Goal: Information Seeking & Learning: Learn about a topic

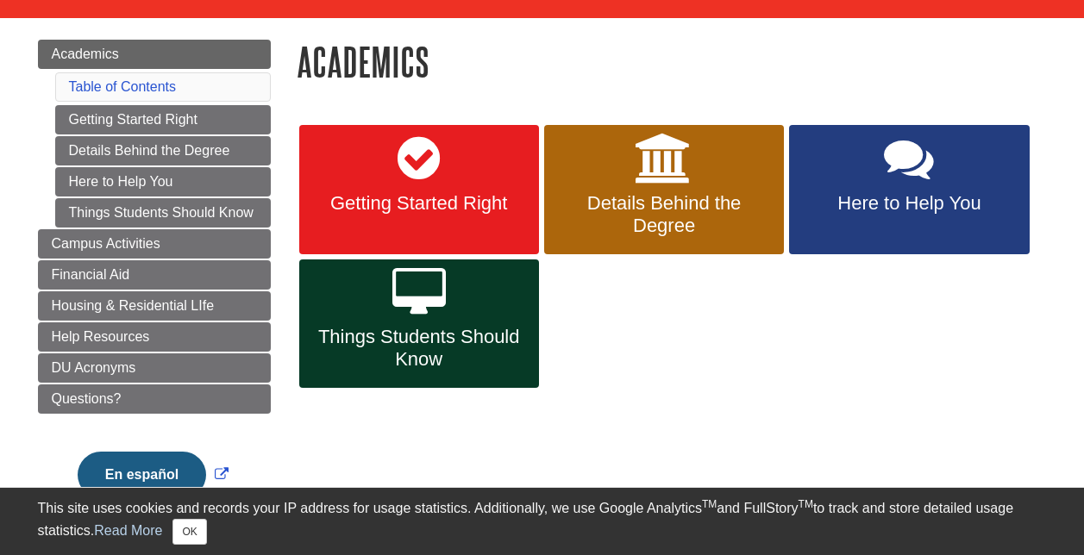
scroll to position [173, 0]
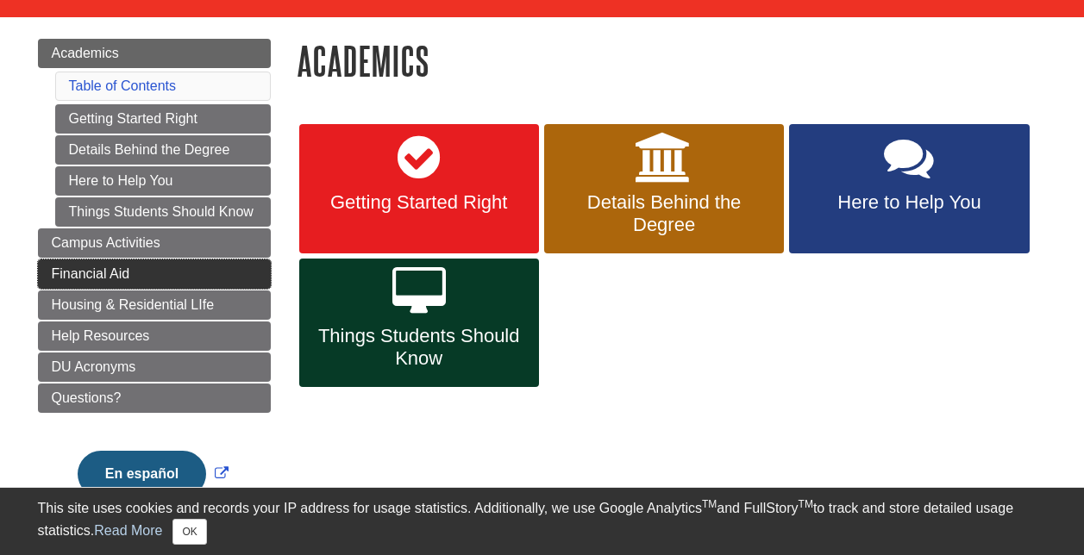
click at [133, 285] on link "Financial Aid" at bounding box center [154, 274] width 233 height 29
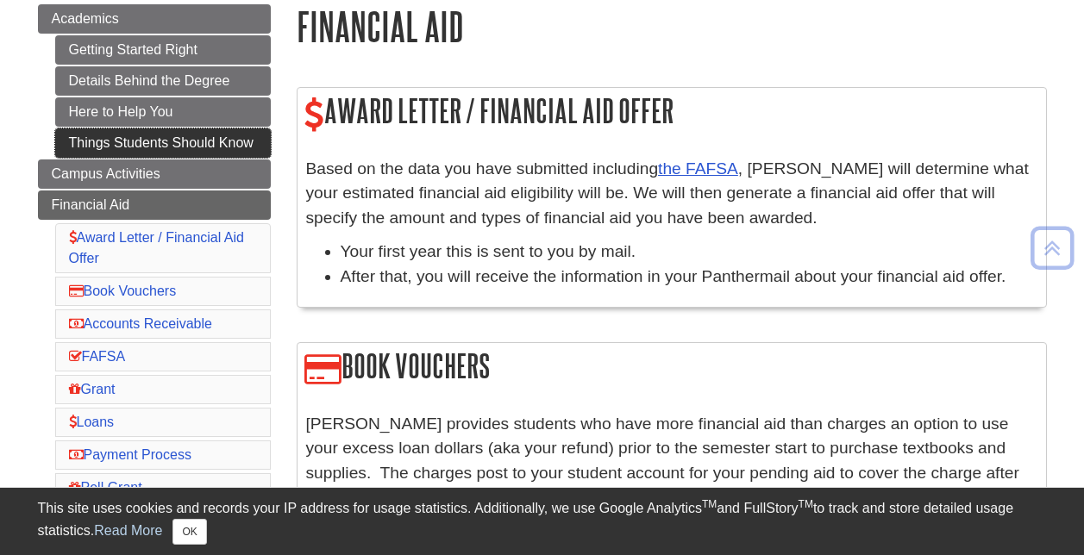
scroll to position [209, 0]
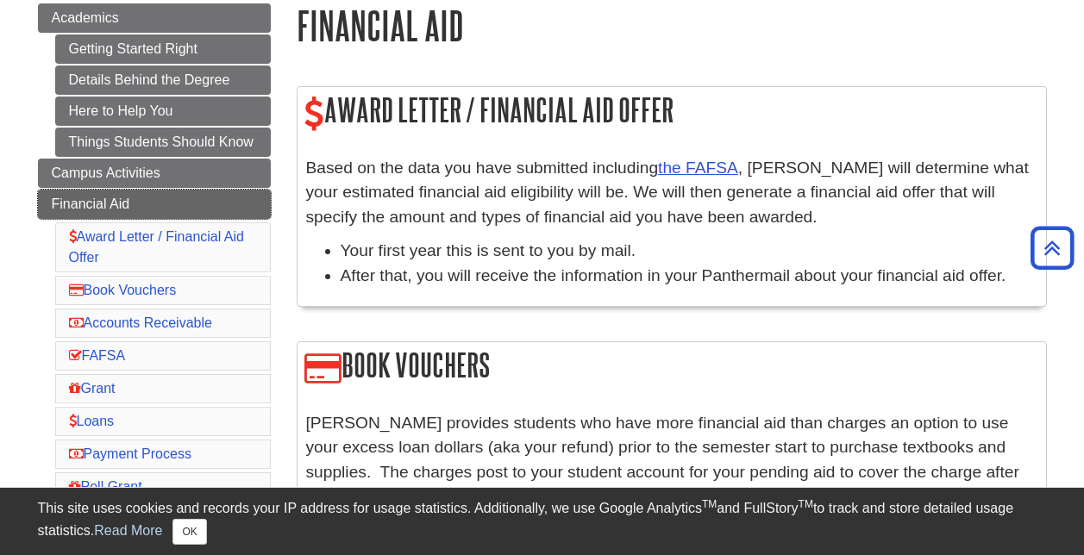
click at [218, 192] on link "Financial Aid" at bounding box center [154, 204] width 233 height 29
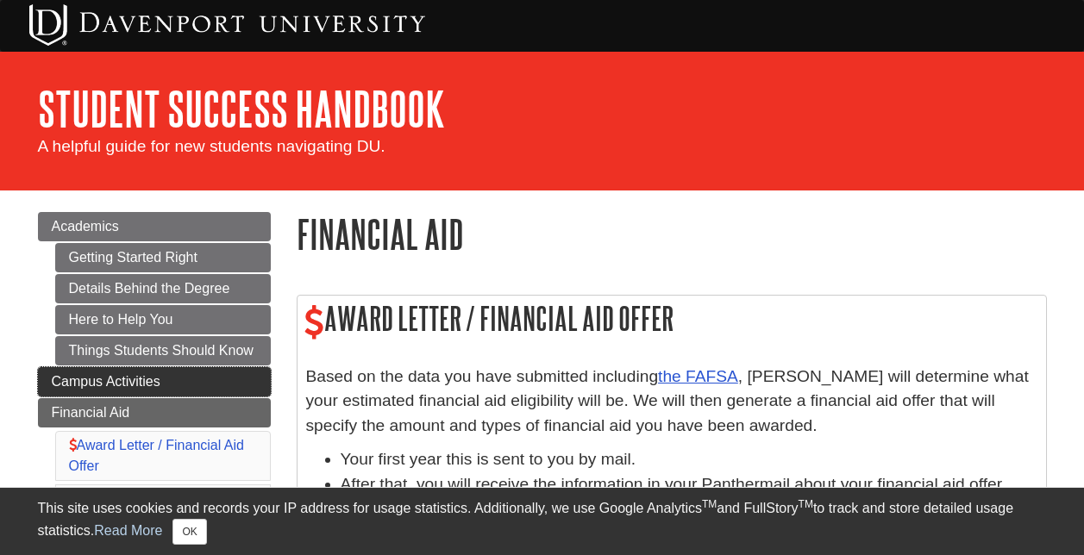
click at [153, 391] on link "Campus Activities" at bounding box center [154, 381] width 233 height 29
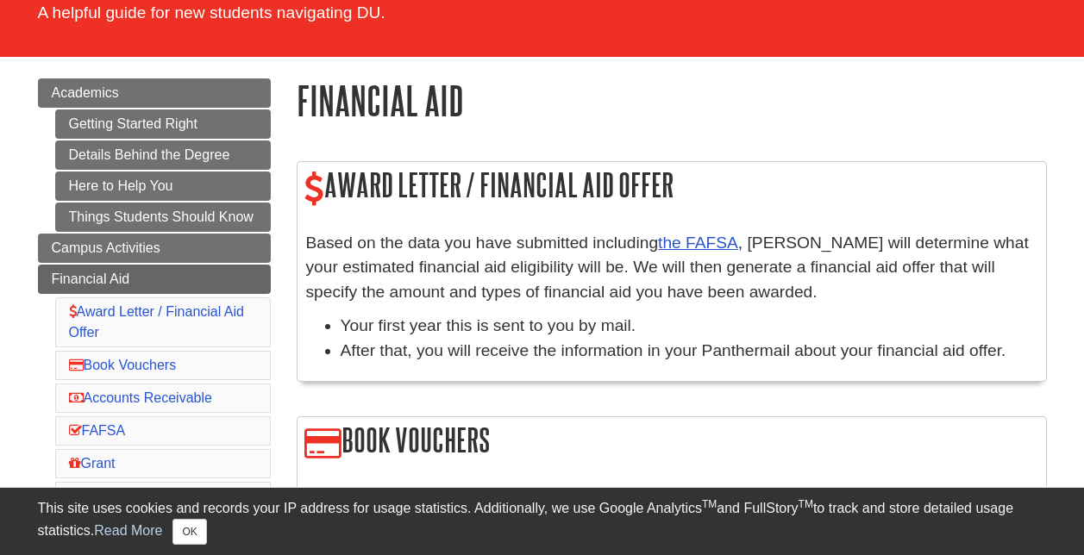
scroll to position [159, 0]
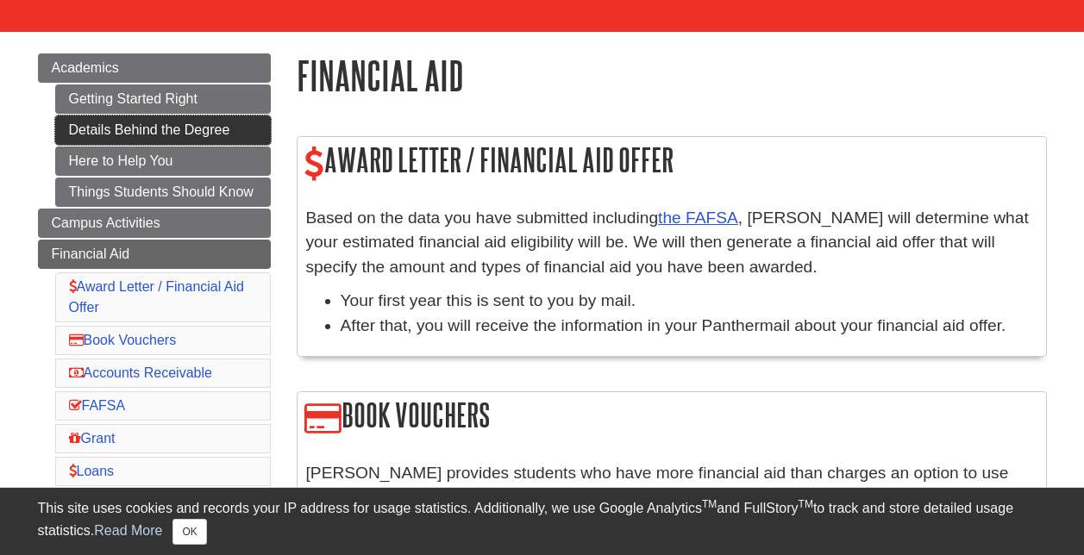
click at [176, 136] on link "Details Behind the Degree" at bounding box center [163, 130] width 216 height 29
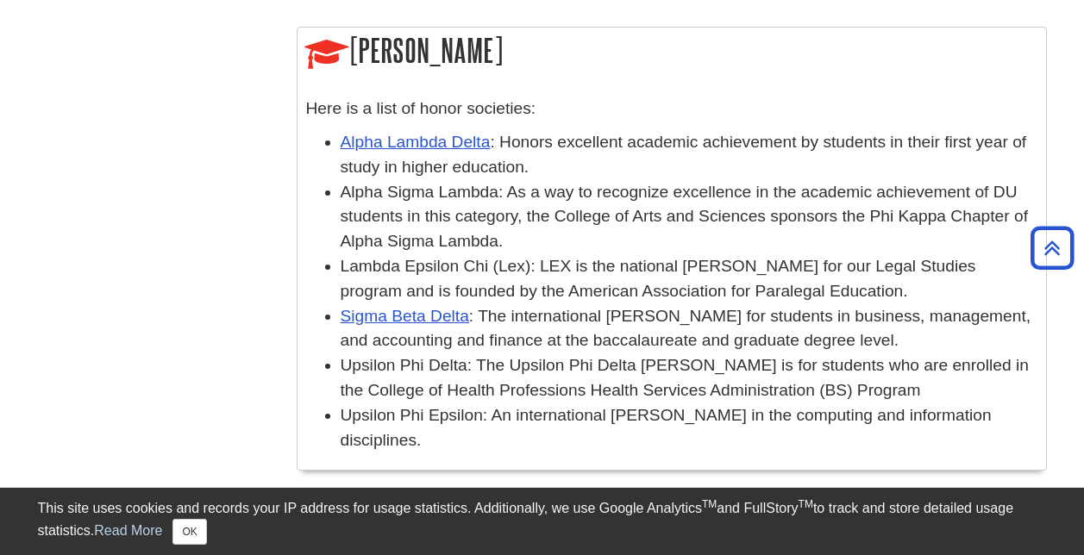
scroll to position [1249, 0]
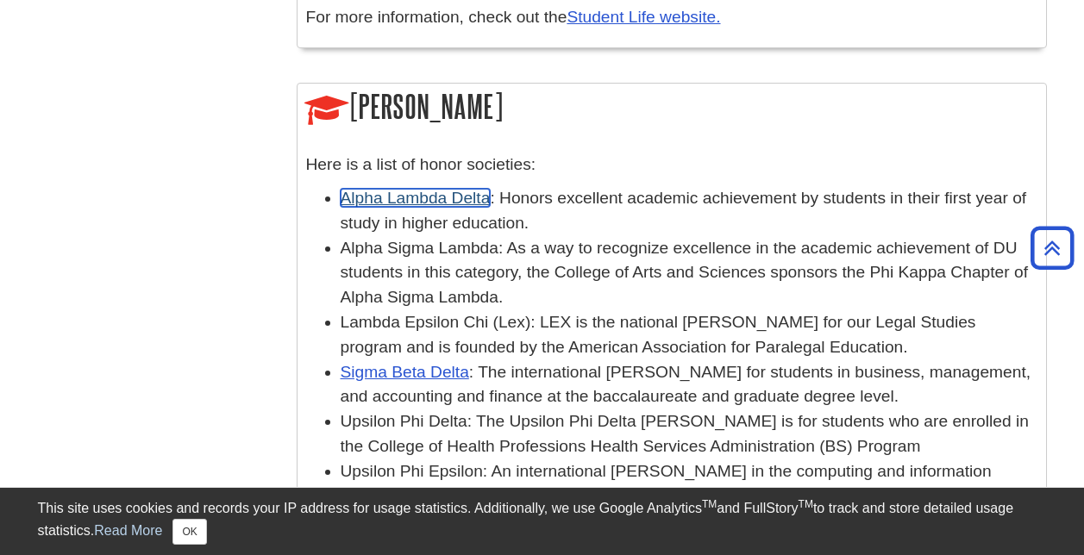
click at [462, 189] on link "Alpha Lambda Delta" at bounding box center [416, 198] width 150 height 18
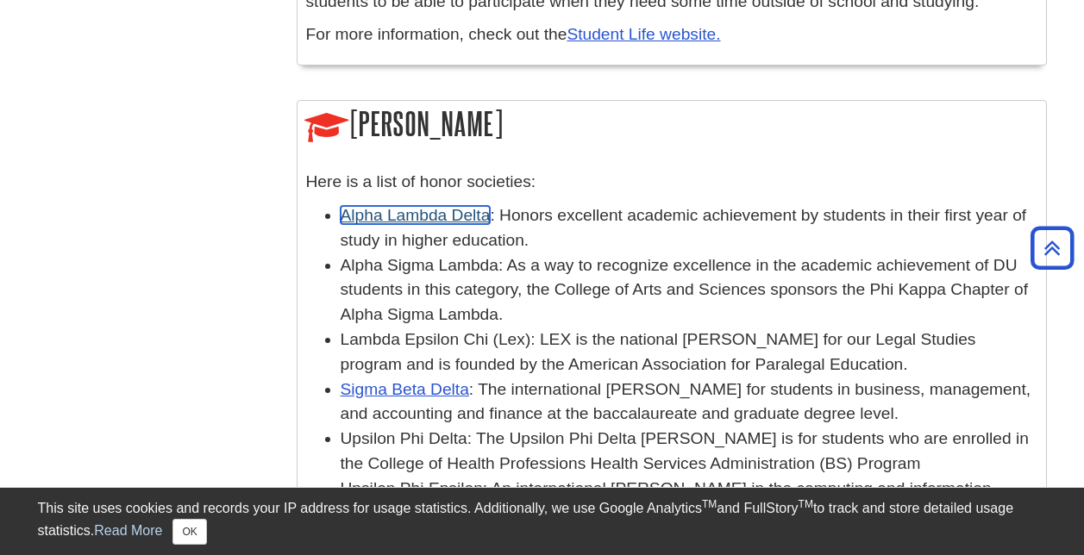
scroll to position [1228, 0]
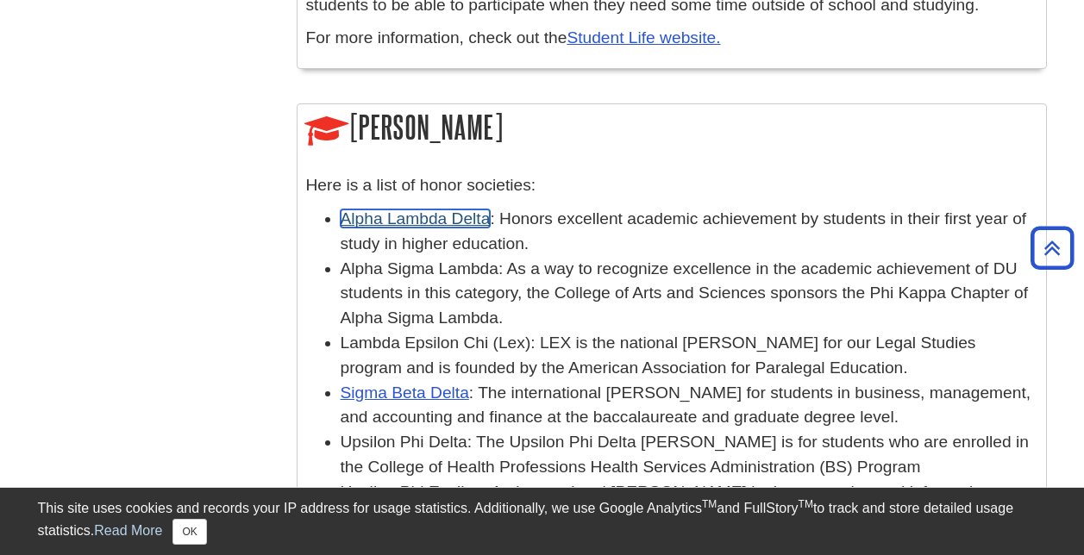
click at [385, 210] on link "Alpha Lambda Delta" at bounding box center [416, 219] width 150 height 18
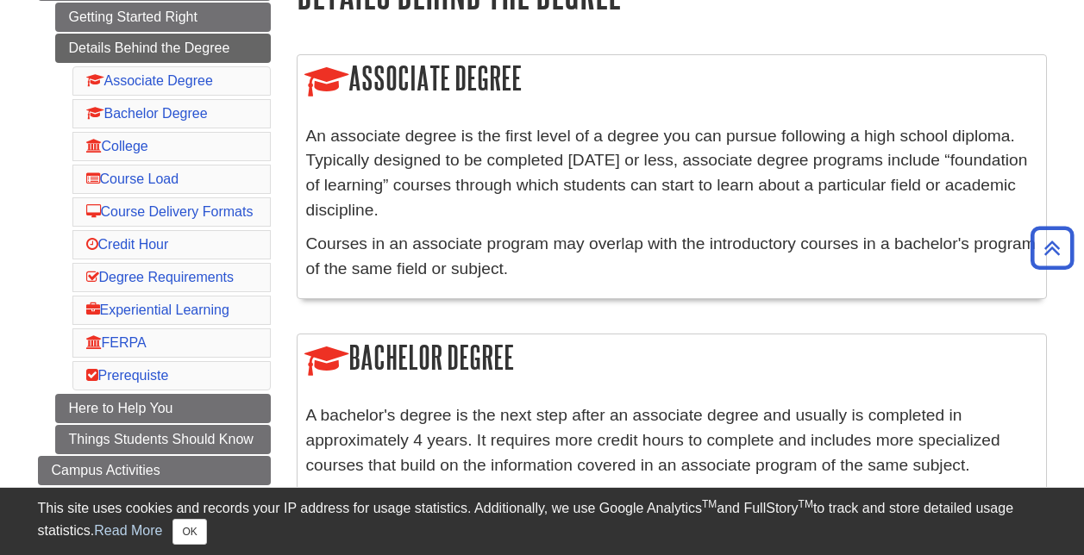
scroll to position [241, 0]
click at [217, 259] on li "Credit Hour" at bounding box center [171, 243] width 198 height 29
click at [148, 251] on link "Credit Hour" at bounding box center [127, 243] width 83 height 15
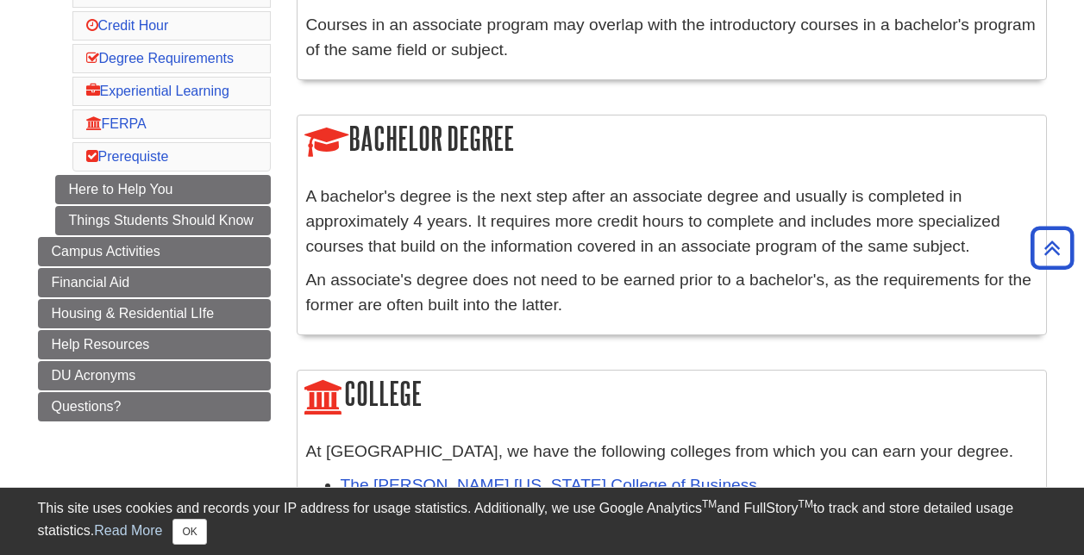
scroll to position [460, 0]
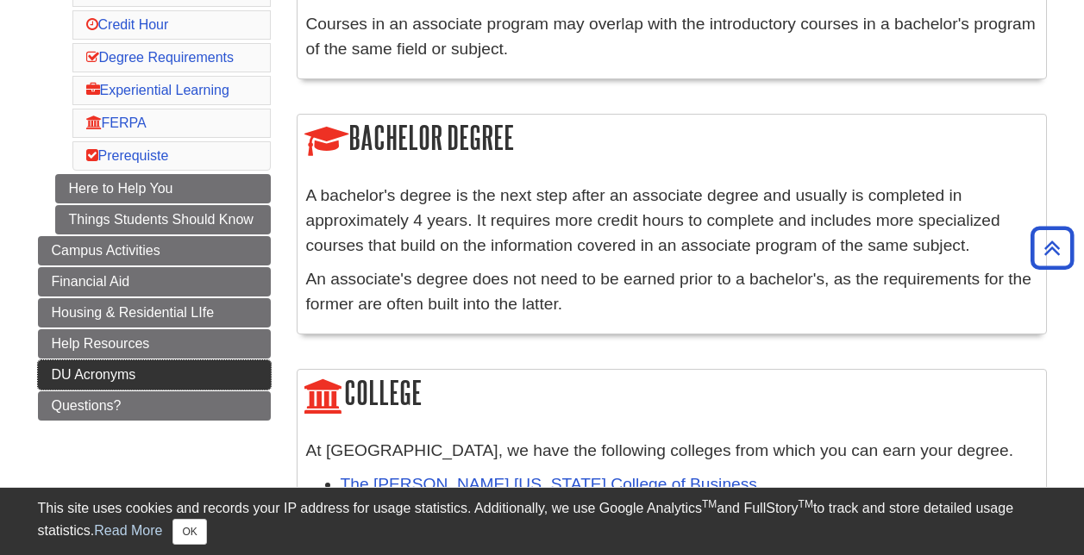
click at [126, 382] on span "DU Acronyms" at bounding box center [94, 374] width 85 height 15
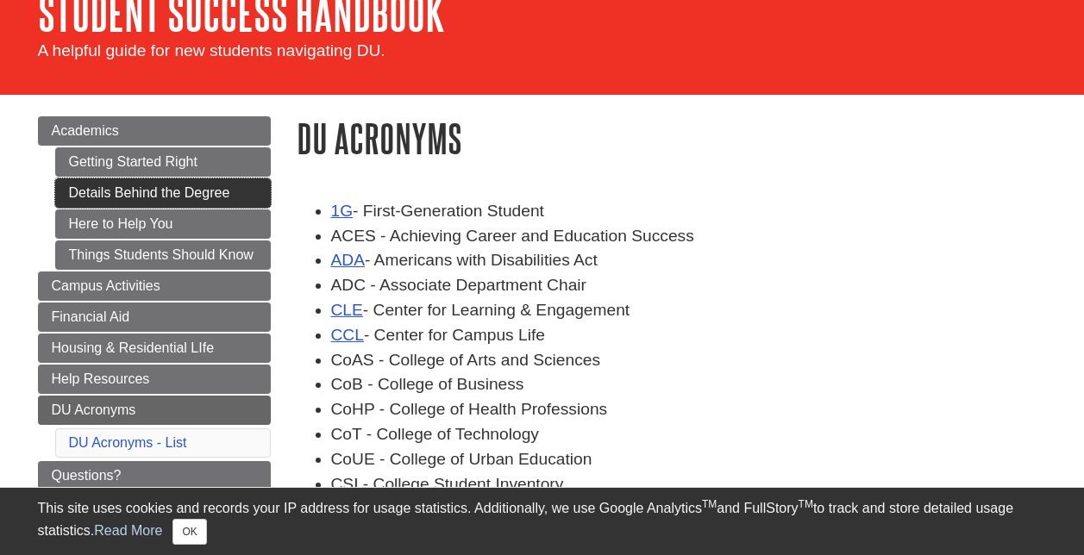
scroll to position [134, 0]
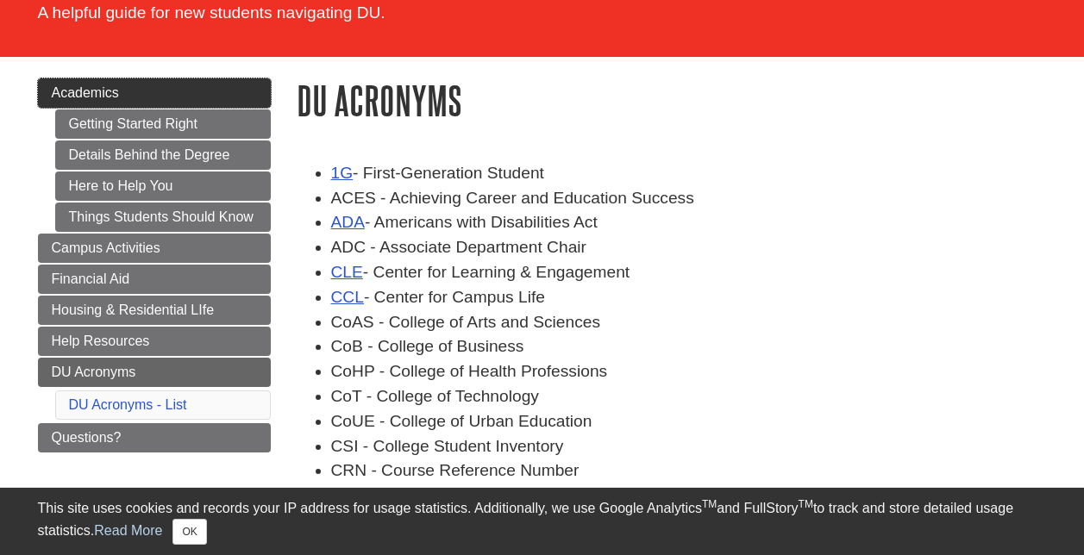
click at [196, 103] on link "Academics" at bounding box center [154, 92] width 233 height 29
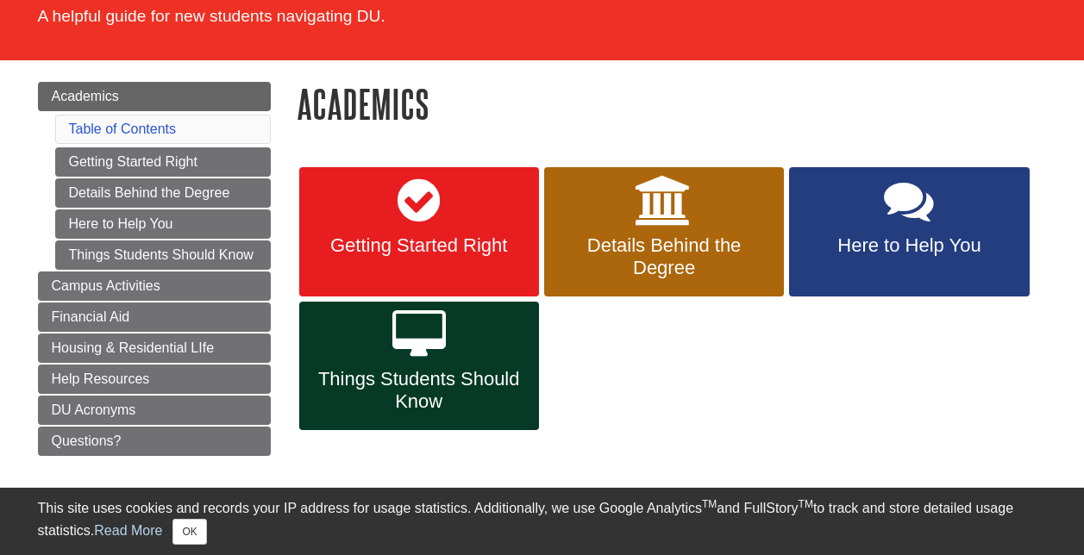
scroll to position [131, 0]
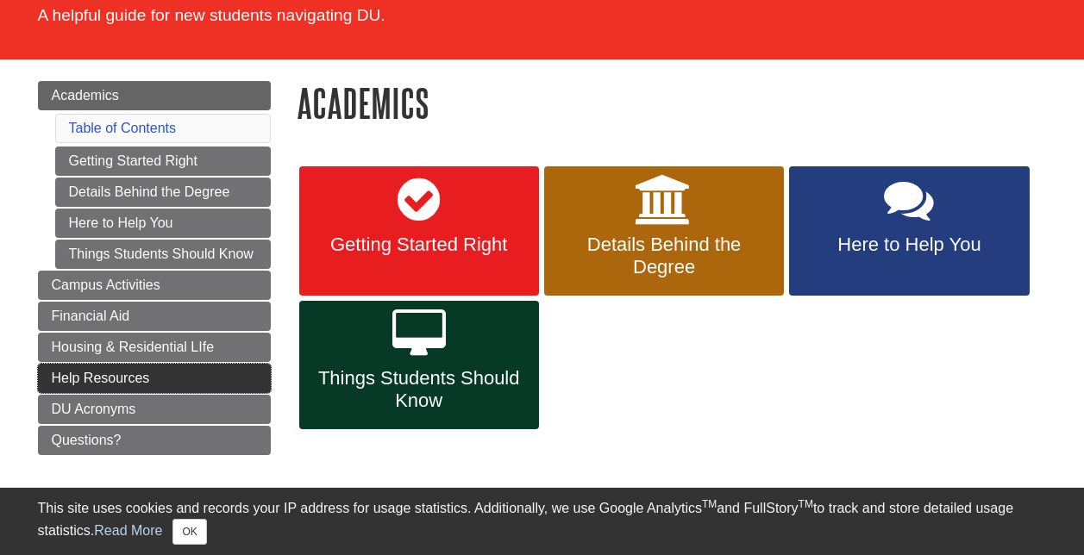
click at [227, 376] on link "Help Resources" at bounding box center [154, 378] width 233 height 29
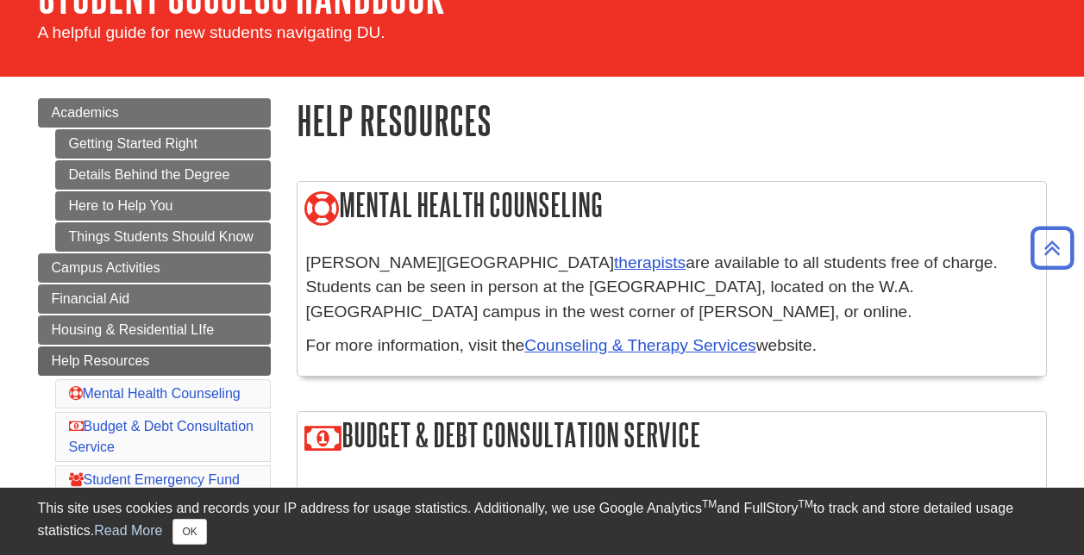
scroll to position [112, 0]
